Goal: Transaction & Acquisition: Register for event/course

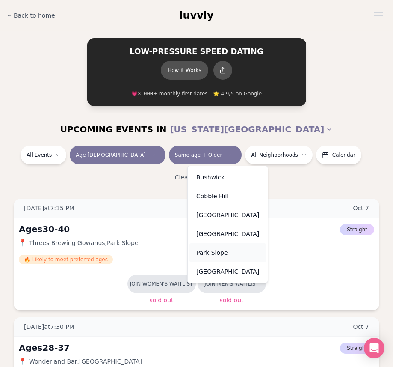
click at [215, 250] on div "Park Slope" at bounding box center [228, 252] width 77 height 19
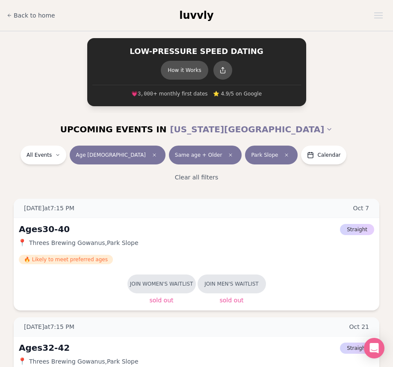
click at [169, 152] on button "Same age + Older" at bounding box center [205, 155] width 73 height 19
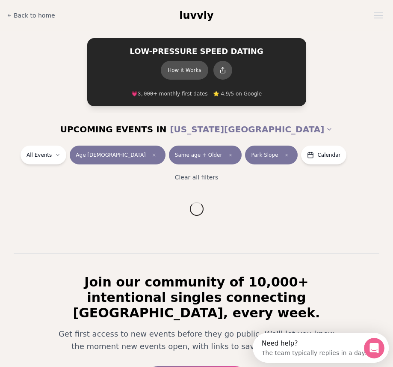
click at [274, 169] on div "Clear all filters" at bounding box center [197, 177] width 380 height 19
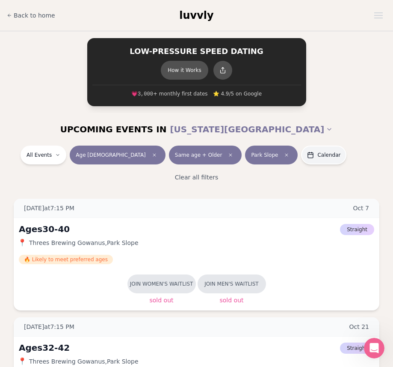
click at [318, 155] on span "Calendar" at bounding box center [329, 155] width 23 height 7
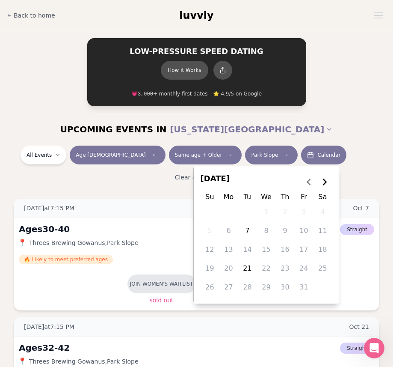
click at [325, 182] on icon "Go to the Next Month" at bounding box center [325, 182] width 10 height 10
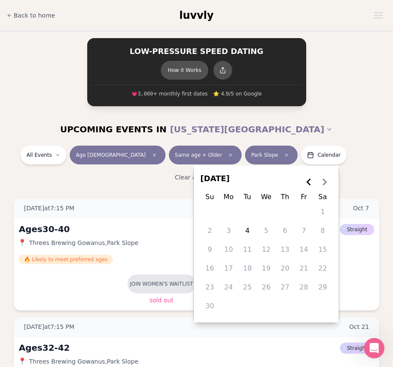
click at [332, 146] on div "All Events Age 39 Same age + Older Park Slope Calendar" at bounding box center [197, 157] width 380 height 22
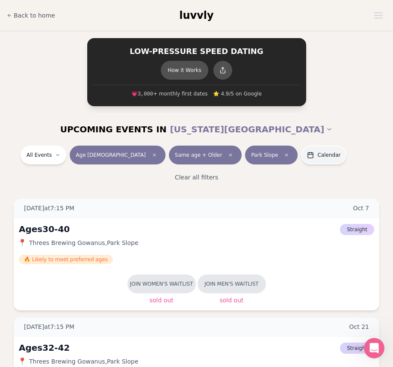
click at [318, 154] on span "Calendar" at bounding box center [329, 155] width 23 height 7
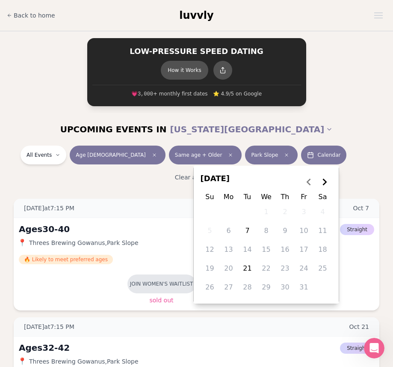
click at [332, 136] on div "UPCOMING EVENTS IN NEW YORK CITY" at bounding box center [197, 129] width 380 height 19
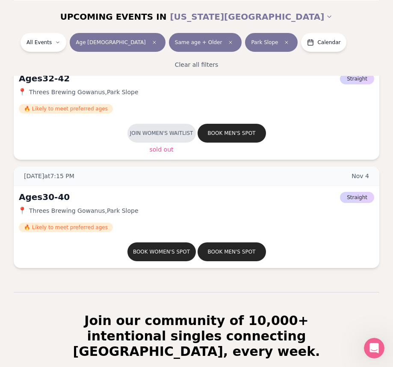
scroll to position [274, 0]
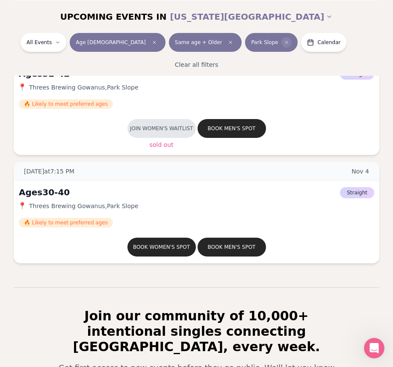
click at [286, 42] on icon "Clear borough filter" at bounding box center [287, 42] width 3 height 3
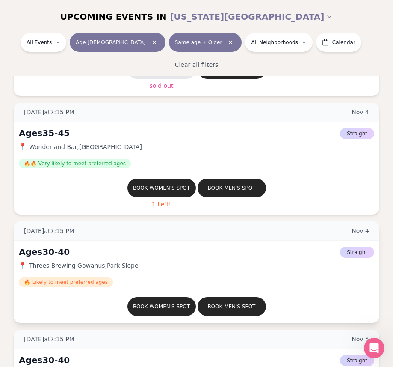
scroll to position [2480, 0]
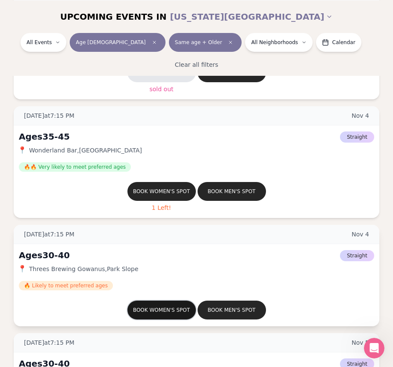
click at [139, 310] on button "Book women's spot" at bounding box center [162, 310] width 69 height 19
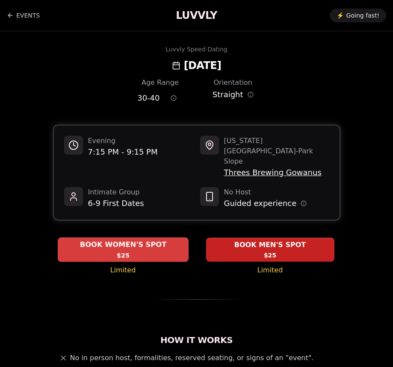
click at [125, 251] on span "$25" at bounding box center [123, 255] width 13 height 9
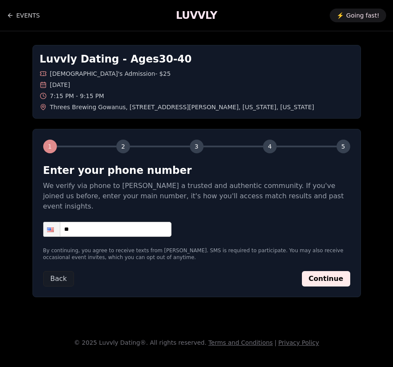
click at [122, 223] on input "**" at bounding box center [107, 229] width 128 height 15
type input "**********"
click at [333, 271] on button "Continue" at bounding box center [326, 278] width 48 height 15
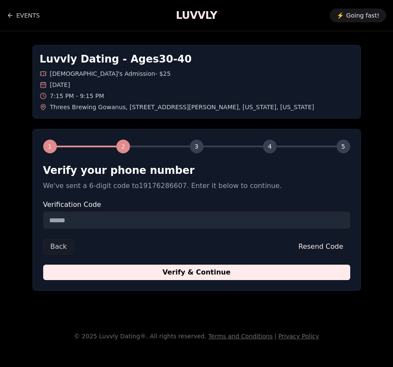
click at [190, 220] on input "Verification Code" at bounding box center [196, 220] width 307 height 17
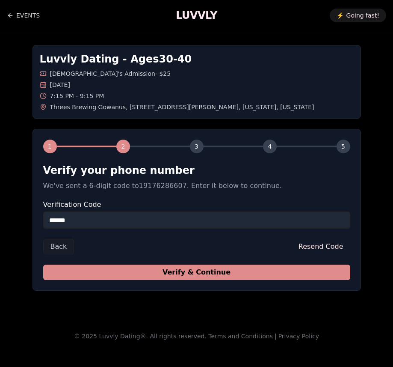
type input "******"
click at [223, 275] on button "Verify & Continue" at bounding box center [196, 272] width 307 height 15
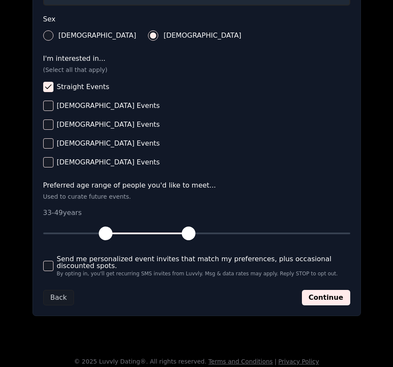
scroll to position [316, 0]
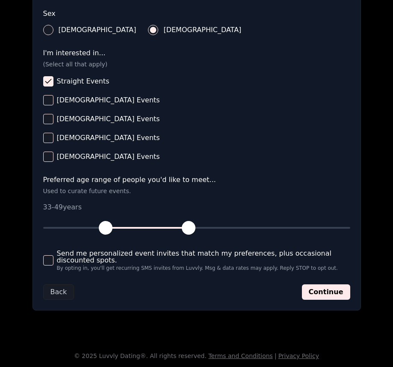
click at [51, 260] on button "Send me personalized event invites that match my preferences, plus occasional d…" at bounding box center [48, 260] width 10 height 10
click at [322, 295] on button "Continue" at bounding box center [326, 291] width 48 height 15
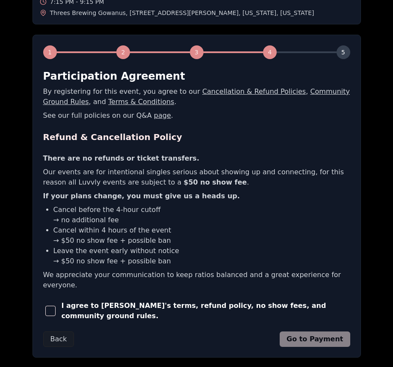
scroll to position [96, 0]
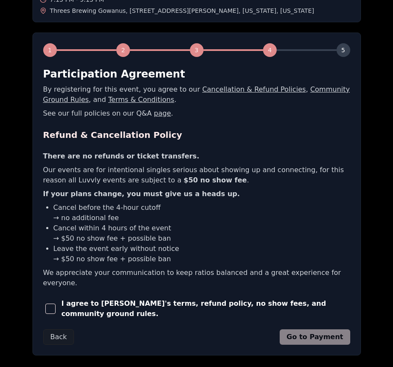
click at [51, 304] on span "button" at bounding box center [50, 309] width 10 height 10
click at [313, 329] on button "Go to Payment" at bounding box center [315, 336] width 71 height 15
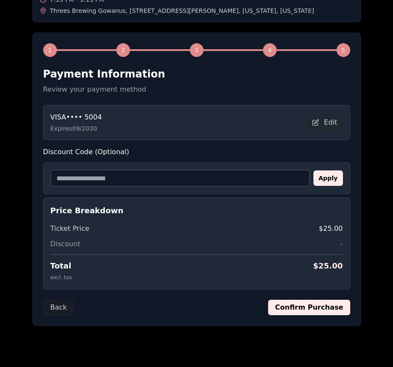
click at [341, 310] on button "Confirm Purchase" at bounding box center [309, 307] width 82 height 15
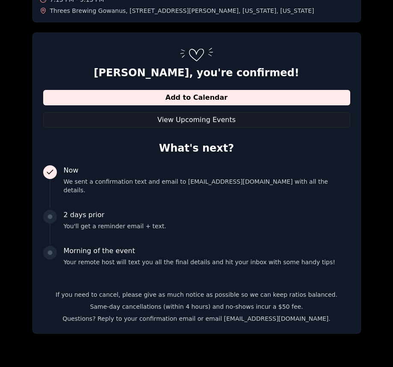
scroll to position [111, 0]
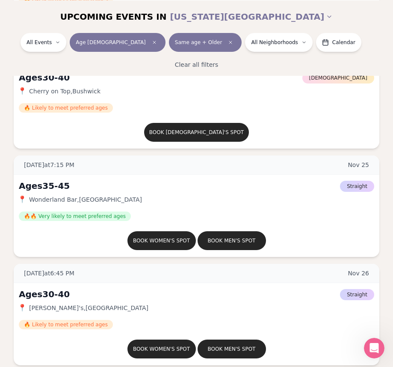
scroll to position [3850, 0]
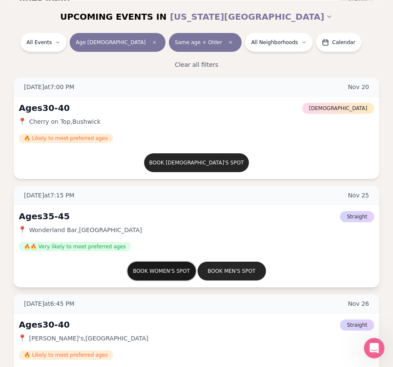
click at [158, 269] on button "Book women's spot" at bounding box center [162, 271] width 69 height 19
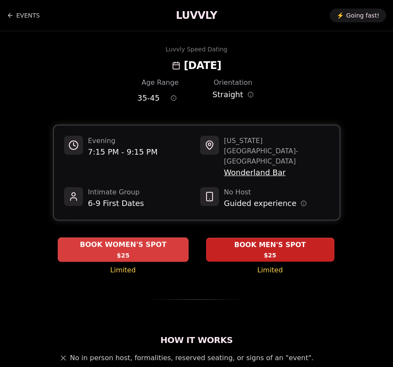
click at [115, 238] on div "BOOK WOMEN'S SPOT $25" at bounding box center [123, 250] width 131 height 24
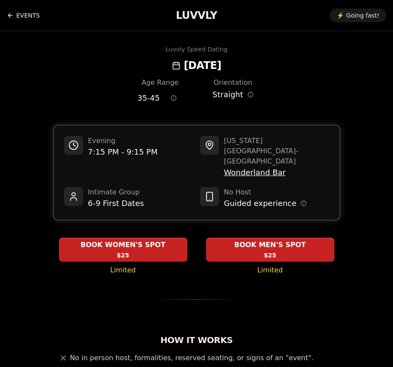
click at [24, 12] on link "EVENTS" at bounding box center [23, 15] width 33 height 17
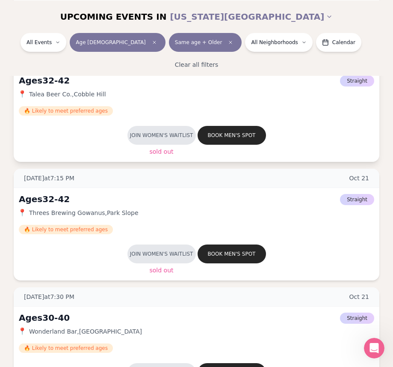
scroll to position [1411, 0]
